Goal: Task Accomplishment & Management: Use online tool/utility

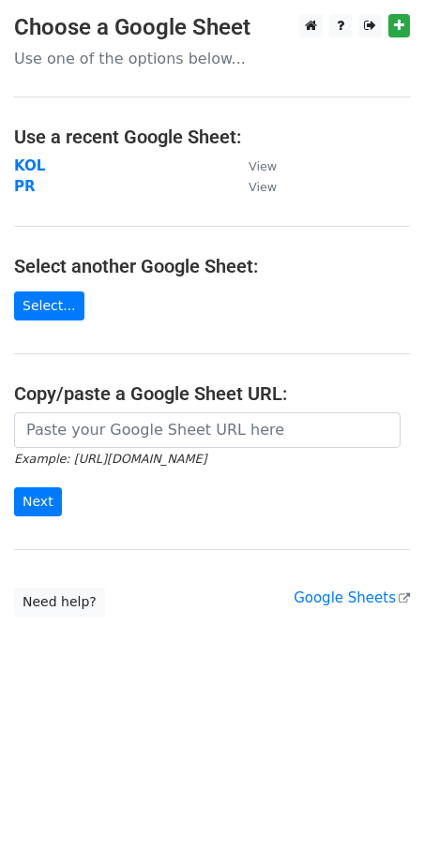
click at [29, 171] on strong "KOL" at bounding box center [29, 165] width 31 height 17
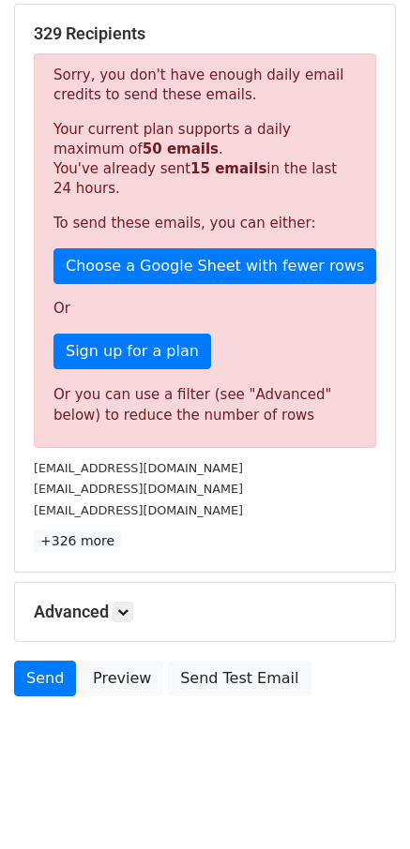
scroll to position [285, 0]
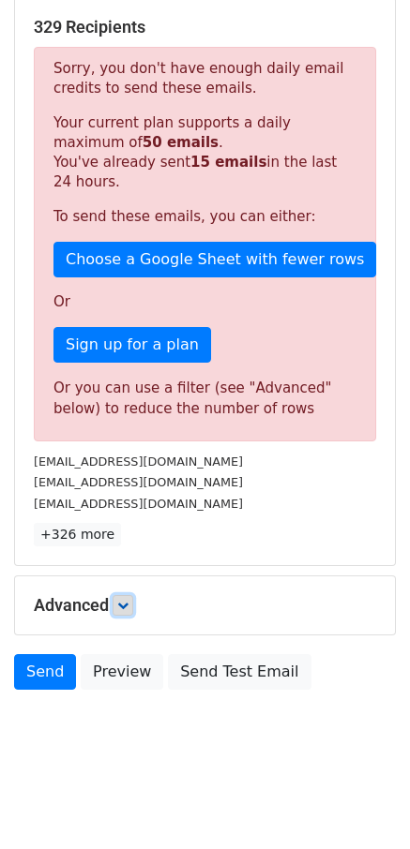
click at [129, 595] on link at bounding box center [122, 605] width 21 height 21
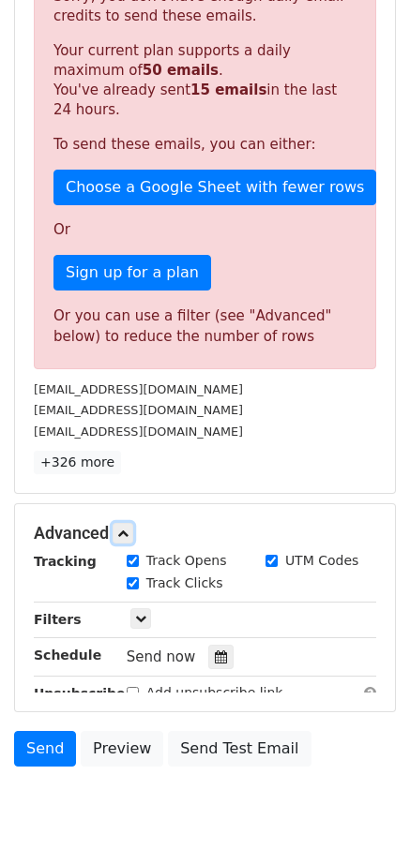
scroll to position [442, 0]
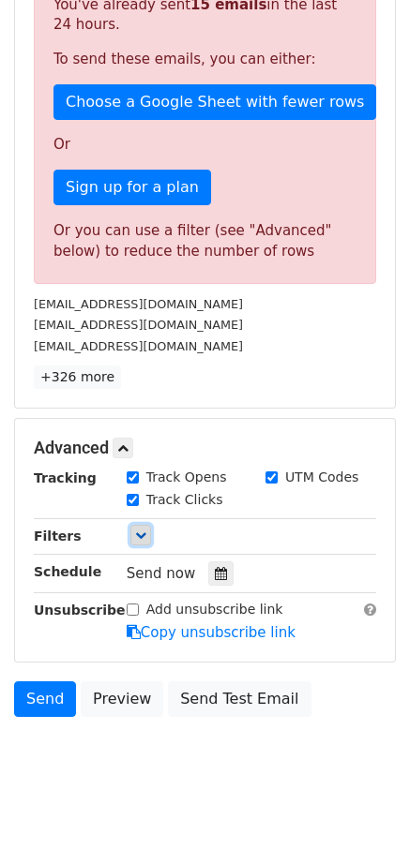
click at [142, 544] on link at bounding box center [140, 535] width 21 height 21
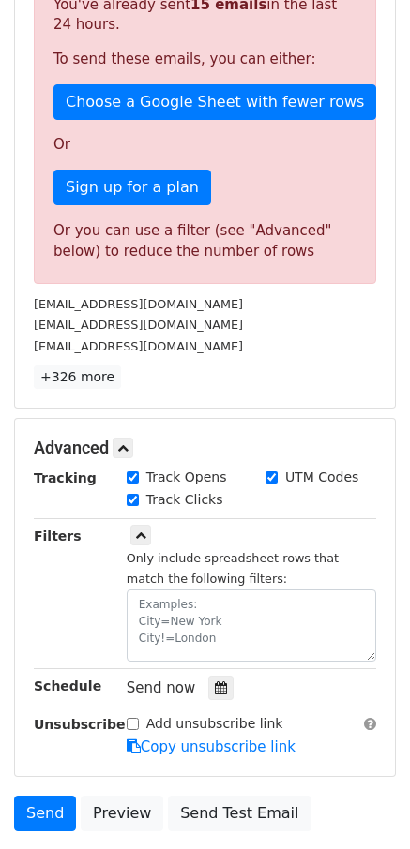
click at [156, 587] on div "Only include spreadsheet rows that match the following filters:" at bounding box center [251, 604] width 249 height 114
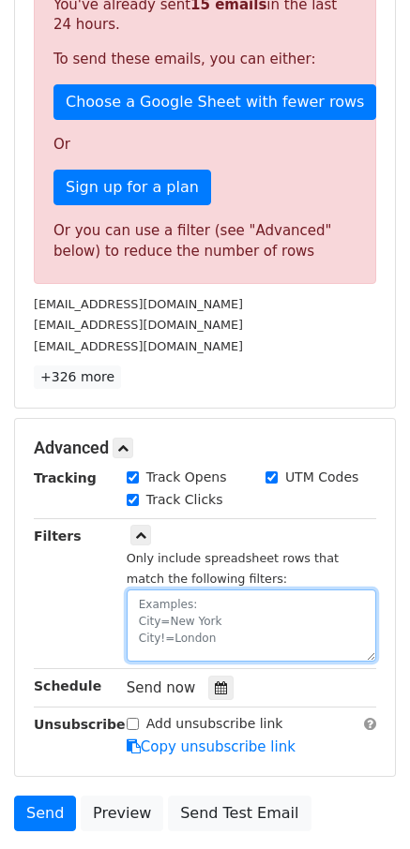
click at [161, 608] on textarea at bounding box center [251, 626] width 249 height 72
paste textarea "date"
paste textarea "[DATE]"
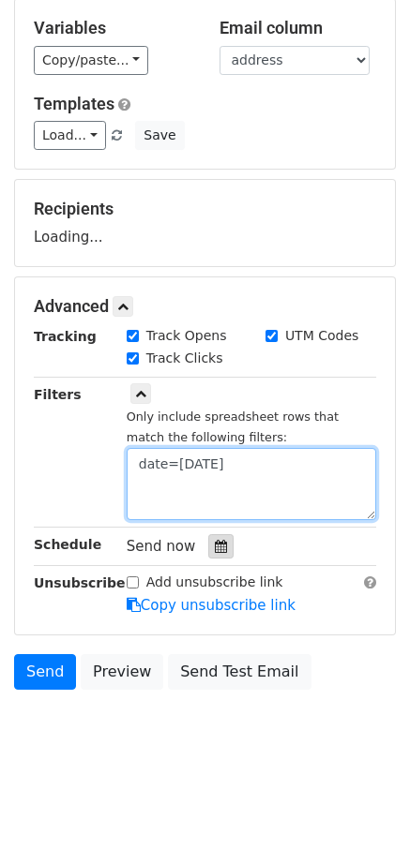
type textarea "date=[DATE]"
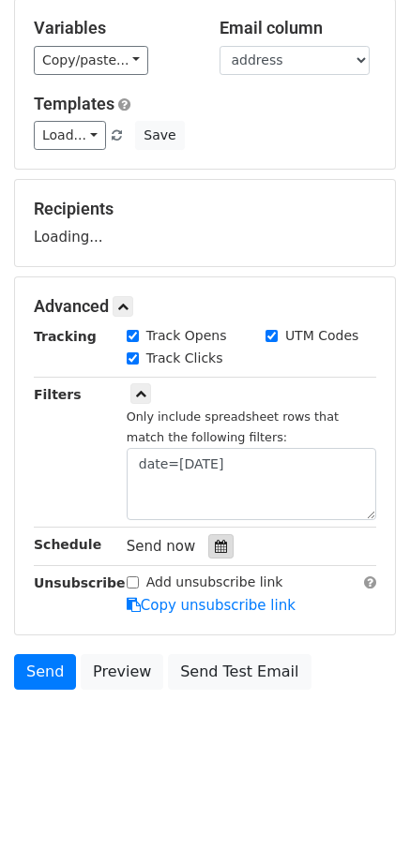
click at [219, 548] on icon at bounding box center [221, 546] width 12 height 13
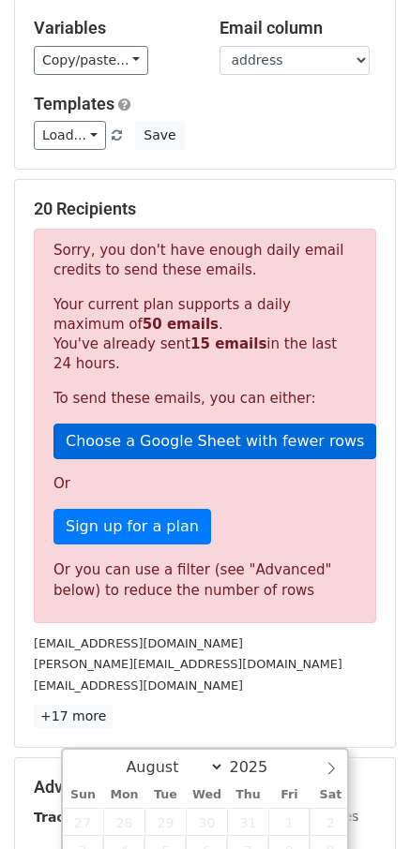
scroll to position [1, 0]
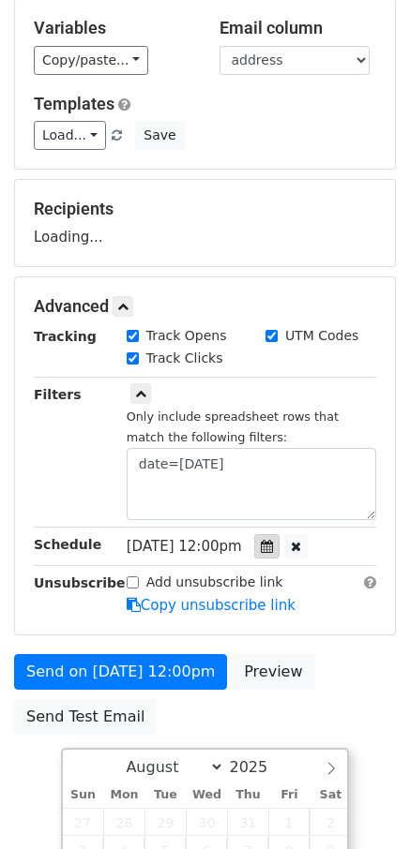
click at [286, 549] on div "Tracking Track Opens UTM Codes Track Clicks Filters Only include spreadsheet ro…" at bounding box center [205, 471] width 342 height 290
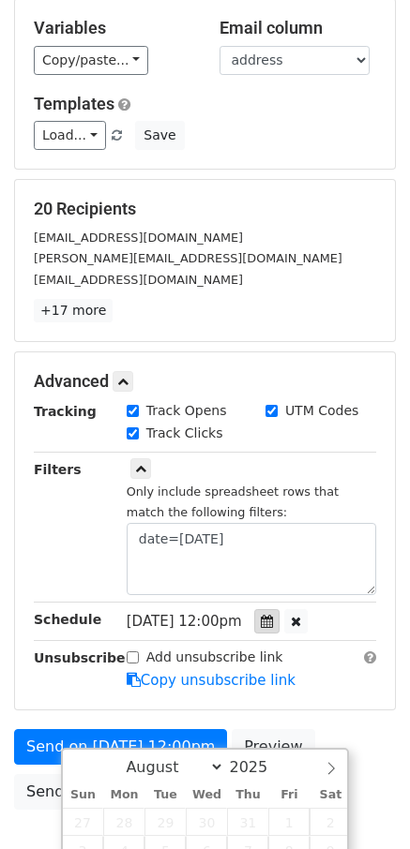
click at [279, 622] on div at bounding box center [266, 621] width 25 height 24
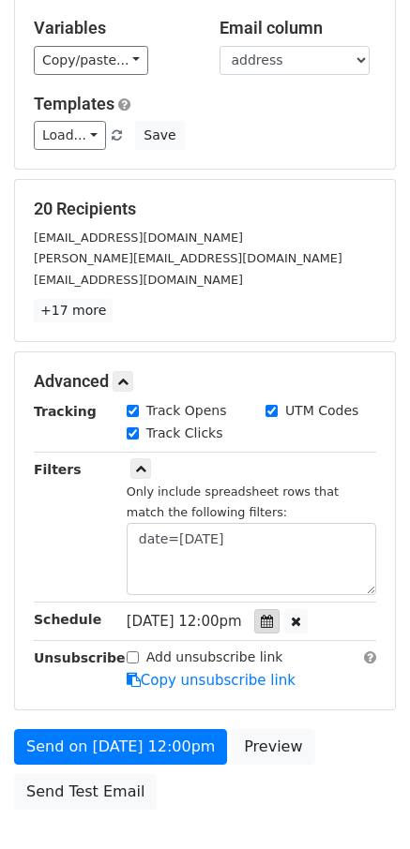
click at [279, 615] on div at bounding box center [266, 621] width 25 height 24
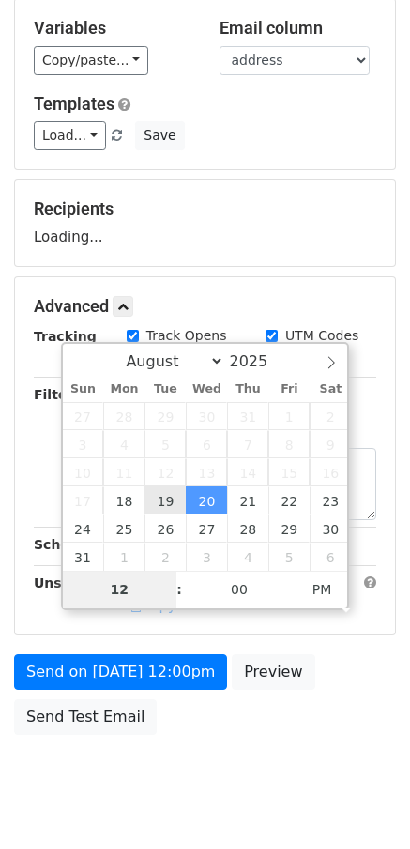
type input "[DATE] 12:00"
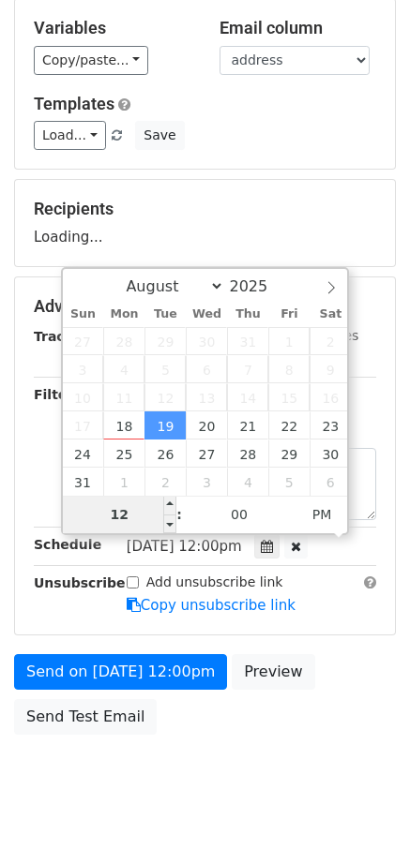
type input "8"
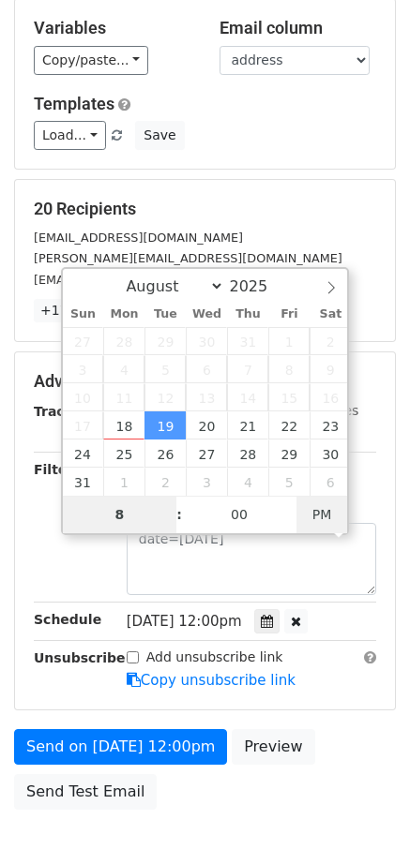
type input "[DATE] 08:00"
click at [323, 521] on span "PM" at bounding box center [322, 514] width 52 height 37
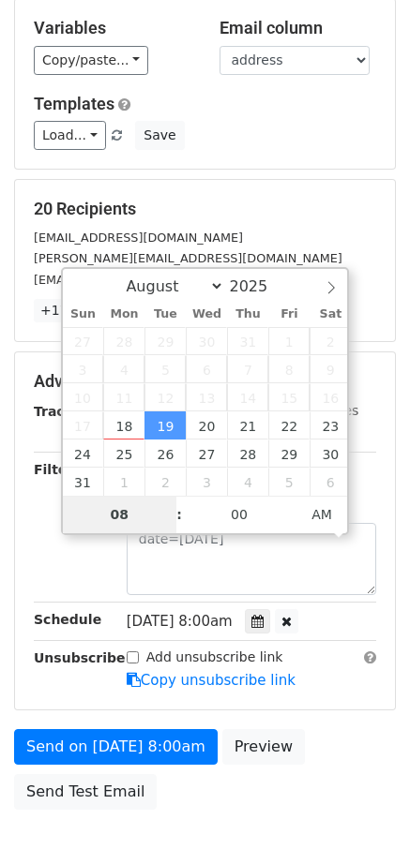
type input "08"
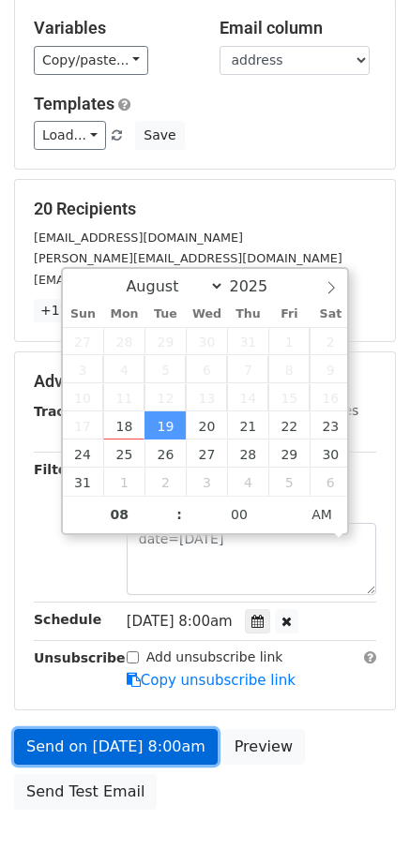
click at [77, 749] on link "Send on [DATE] 8:00am" at bounding box center [115, 747] width 203 height 36
